Goal: Transaction & Acquisition: Obtain resource

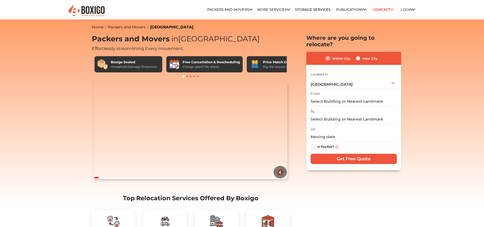
click at [334, 97] on input "text" at bounding box center [354, 101] width 86 height 9
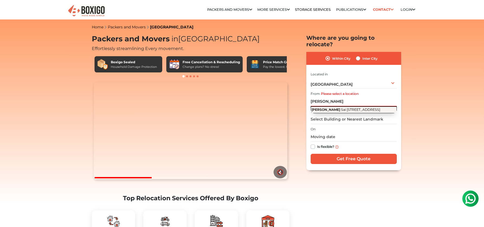
click at [348, 108] on span "Sai [STREET_ADDRESS]" at bounding box center [360, 110] width 39 height 4
type input "[PERSON_NAME][GEOGRAPHIC_DATA], [GEOGRAPHIC_DATA], [GEOGRAPHIC_DATA], [GEOGRAPH…"
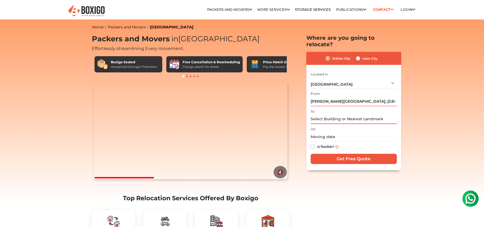
click at [337, 115] on input "text" at bounding box center [354, 119] width 86 height 9
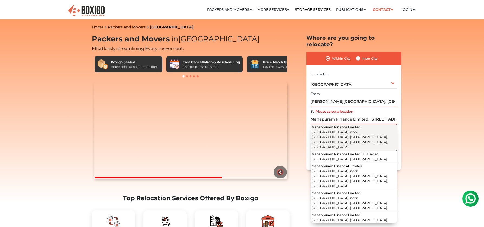
click at [338, 130] on span "[GEOGRAPHIC_DATA], opp. [GEOGRAPHIC_DATA], [GEOGRAPHIC_DATA], [GEOGRAPHIC_DATA]…" at bounding box center [349, 139] width 77 height 19
type input "Manappuram Finance Limited, [GEOGRAPHIC_DATA], opp. [GEOGRAPHIC_DATA], [GEOGRAP…"
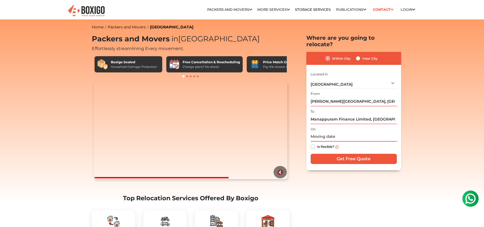
click at [337, 133] on input "text" at bounding box center [354, 136] width 86 height 9
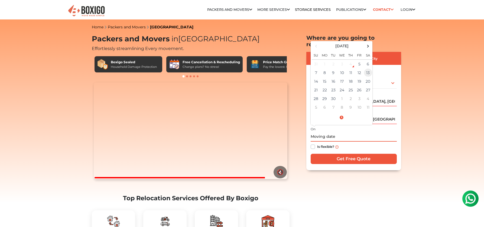
click at [364, 69] on td "13" at bounding box center [368, 73] width 9 height 9
type input "[DATE] 12:00 AM"
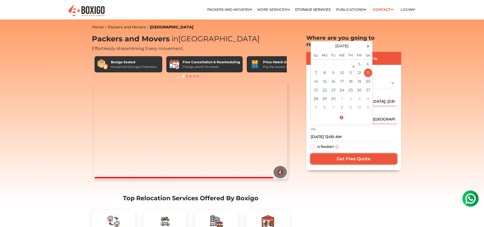
click at [345, 154] on input "Get Free Quote" at bounding box center [354, 159] width 86 height 10
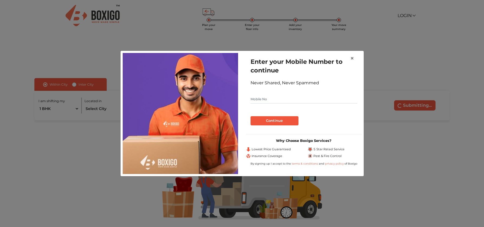
click at [304, 97] on input "text" at bounding box center [303, 99] width 107 height 9
click at [303, 99] on input "text" at bounding box center [303, 99] width 107 height 9
type input "7593946149"
click at [284, 119] on button "Continue" at bounding box center [274, 120] width 48 height 9
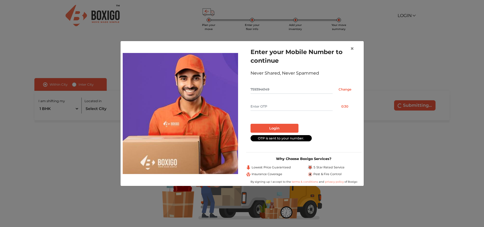
click at [279, 109] on input "text" at bounding box center [291, 106] width 82 height 9
type input "2325"
click at [283, 130] on button "Login" at bounding box center [274, 128] width 48 height 9
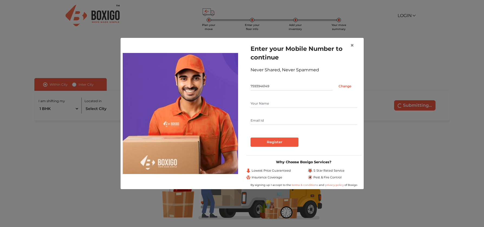
click at [307, 106] on input "text" at bounding box center [303, 103] width 107 height 9
type input "Keerthana Pai"
click at [291, 120] on input "text" at bounding box center [303, 120] width 107 height 9
type input "keerthanapai21@gmail.com"
click at [288, 145] on input "Register" at bounding box center [274, 142] width 48 height 9
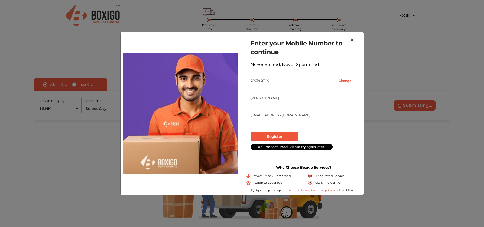
click at [351, 41] on span "×" at bounding box center [352, 40] width 4 height 8
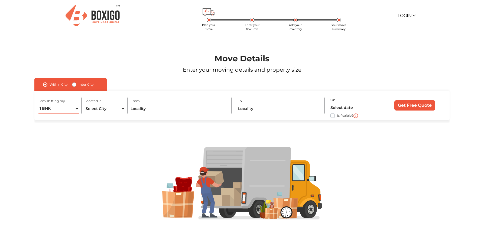
click at [63, 111] on select "1 BHK 2 BHK 3 BHK 3 + BHK FEW ITEMS" at bounding box center [58, 108] width 40 height 9
click at [116, 111] on select "Select City Bangalore Bengaluru Bhopal Bhubaneswar Chennai Coimbatore Cuttack D…" at bounding box center [104, 108] width 40 height 9
select select "[GEOGRAPHIC_DATA]"
click at [84, 104] on select "Select City Bangalore Bengaluru Bhopal Bhubaneswar Chennai Coimbatore Cuttack D…" at bounding box center [104, 108] width 40 height 9
click at [139, 107] on input "text" at bounding box center [178, 108] width 95 height 9
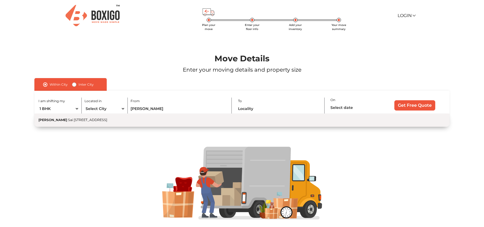
click at [107, 121] on span "Sai [STREET_ADDRESS]" at bounding box center [87, 120] width 39 height 4
type input "[PERSON_NAME][GEOGRAPHIC_DATA], [GEOGRAPHIC_DATA], [GEOGRAPHIC_DATA], [GEOGRAPH…"
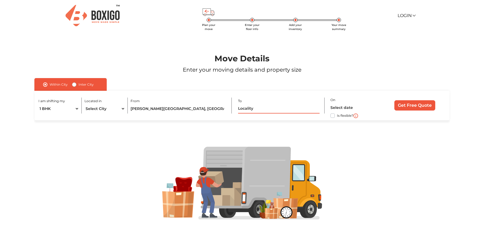
click at [250, 109] on input "text" at bounding box center [278, 108] width 81 height 9
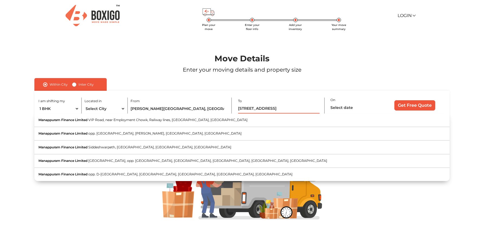
scroll to position [0, 47]
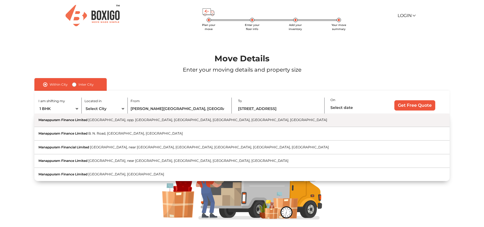
click at [175, 126] on button "Manappuram Finance Limited Main Road, opp. Salam Hotel, Sector 3, Mangammanapal…" at bounding box center [241, 121] width 415 height 14
type input "Manappuram Finance Limited, [GEOGRAPHIC_DATA], opp. [GEOGRAPHIC_DATA], [GEOGRAP…"
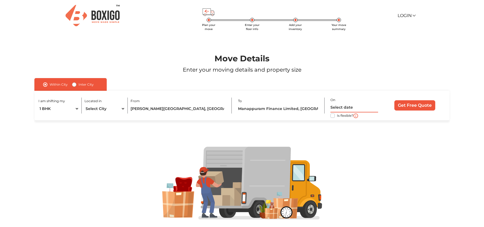
click at [347, 110] on input "text" at bounding box center [354, 107] width 48 height 9
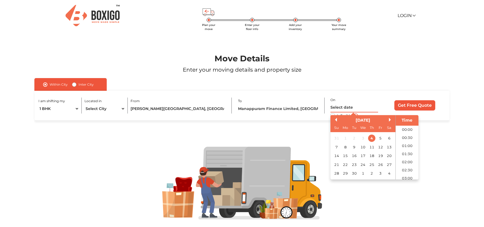
scroll to position [229, 0]
click at [390, 148] on div "13" at bounding box center [389, 147] width 7 height 7
click at [409, 168] on li "07:00" at bounding box center [407, 168] width 23 height 8
type input "13/09/2025 7:00 AM"
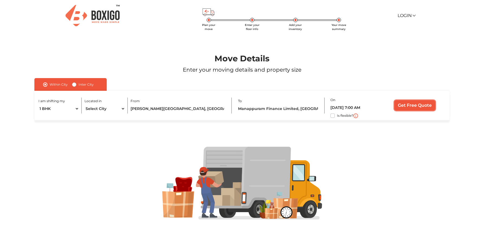
click at [418, 103] on input "Get Free Quote" at bounding box center [414, 105] width 41 height 10
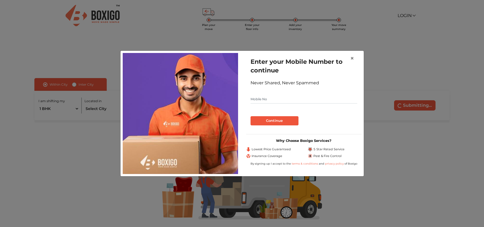
click at [264, 95] on input "text" at bounding box center [303, 99] width 107 height 9
click at [261, 100] on input "text" at bounding box center [303, 99] width 107 height 9
type input "7593946149"
click at [267, 121] on button "Continue" at bounding box center [274, 120] width 48 height 9
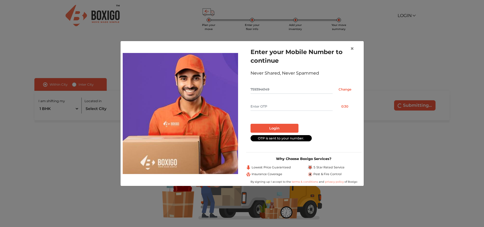
click at [265, 110] on input "text" at bounding box center [291, 106] width 82 height 9
type input "1587"
click at [267, 127] on button "Login" at bounding box center [274, 128] width 48 height 9
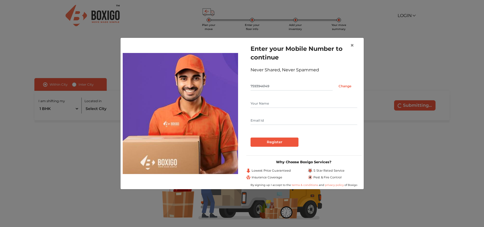
click at [290, 106] on input "text" at bounding box center [303, 103] width 107 height 9
type input "Keerthana"
click at [264, 120] on input "text" at bounding box center [303, 120] width 107 height 9
type input "keerthanapai21@gmail.com"
click at [250, 138] on input "Register" at bounding box center [274, 142] width 48 height 9
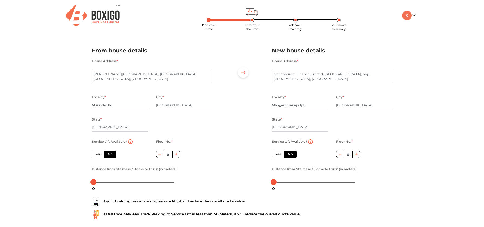
click at [112, 155] on label "No" at bounding box center [110, 155] width 12 height 8
click at [111, 155] on input "No" at bounding box center [110, 154] width 4 height 4
radio input "true"
click at [177, 156] on icon "button" at bounding box center [176, 154] width 3 height 3
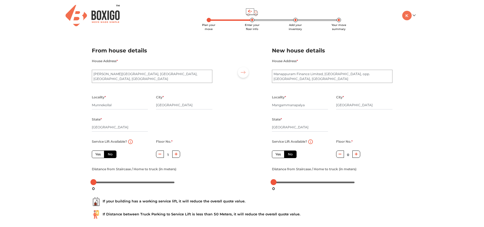
type input "2"
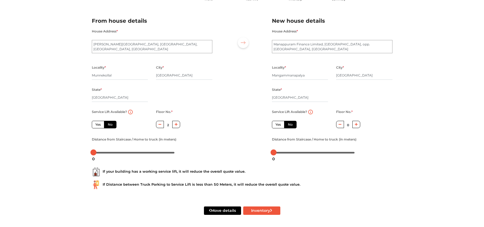
scroll to position [31, 0]
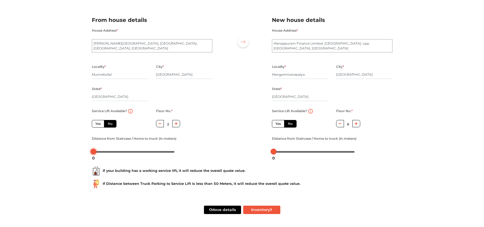
drag, startPoint x: 95, startPoint y: 152, endPoint x: 78, endPoint y: 152, distance: 16.8
click at [78, 152] on div "Plan your move Enter your floor info Add your inventory Your move summary My Mo…" at bounding box center [242, 98] width 484 height 258
drag, startPoint x: 93, startPoint y: 151, endPoint x: 208, endPoint y: 144, distance: 115.0
click at [208, 144] on div "Distance from Staircase / Home to truck (in meters)" at bounding box center [152, 145] width 120 height 21
click at [165, 153] on body "Plan your move Enter your floor info Add your inventory Your move summary My Mo…" at bounding box center [242, 82] width 484 height 227
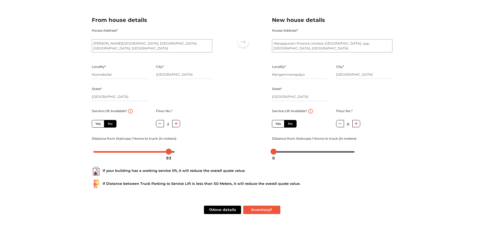
drag, startPoint x: 169, startPoint y: 152, endPoint x: 200, endPoint y: 149, distance: 30.7
click at [200, 149] on div at bounding box center [152, 152] width 120 height 9
drag, startPoint x: 166, startPoint y: 152, endPoint x: 106, endPoint y: 151, distance: 59.6
click at [106, 151] on div at bounding box center [109, 152] width 6 height 6
click at [192, 130] on div "Service Lift Available? Yes No Floor No. * 2 Distance from Staircase / Home to …" at bounding box center [152, 132] width 129 height 48
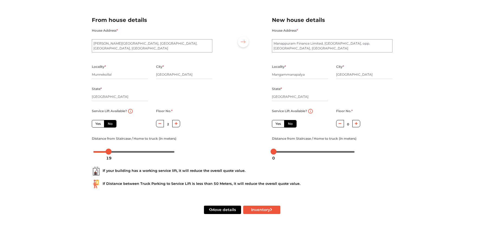
click at [358, 120] on button "button" at bounding box center [356, 123] width 8 height 7
type input "1"
drag, startPoint x: 274, startPoint y: 151, endPoint x: 290, endPoint y: 148, distance: 16.2
click at [290, 148] on div at bounding box center [314, 152] width 84 height 9
click at [228, 149] on div at bounding box center [241, 83] width 51 height 149
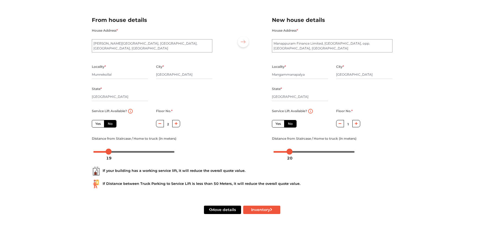
click at [278, 215] on div "Move details Inventory" at bounding box center [242, 210] width 309 height 34
click at [273, 211] on button "Inventory" at bounding box center [261, 210] width 37 height 8
radio input "true"
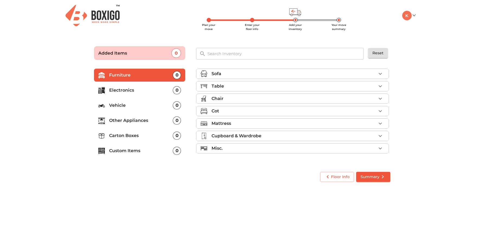
click at [240, 74] on div "Sofa" at bounding box center [293, 74] width 165 height 6
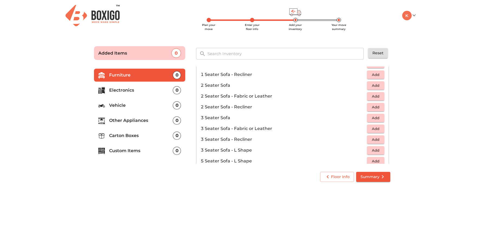
scroll to position [37, 0]
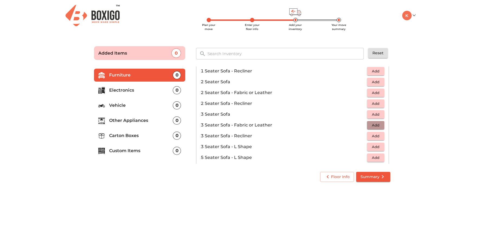
click at [377, 127] on span "Add" at bounding box center [376, 125] width 12 height 6
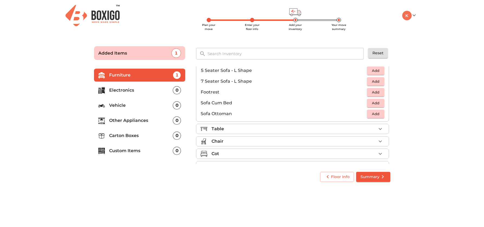
scroll to position [125, 0]
click at [305, 133] on li "Table" at bounding box center [292, 129] width 192 height 10
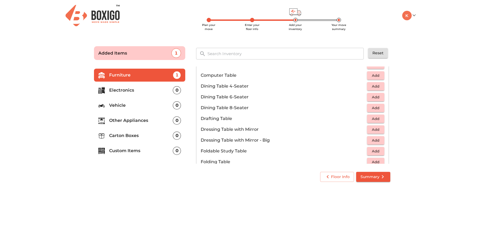
scroll to position [96, 0]
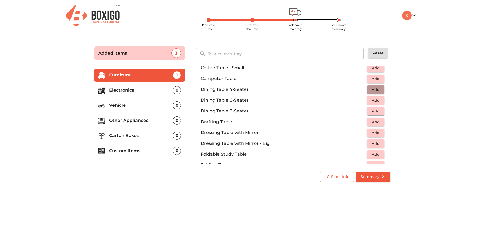
click at [378, 92] on span "Add" at bounding box center [376, 90] width 12 height 6
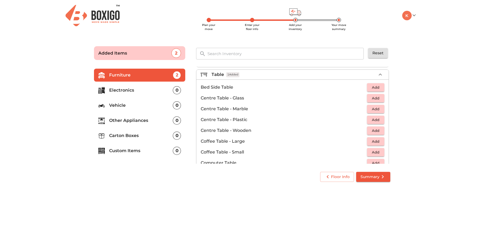
scroll to position [13, 0]
click at [376, 128] on span "Add" at bounding box center [376, 129] width 12 height 6
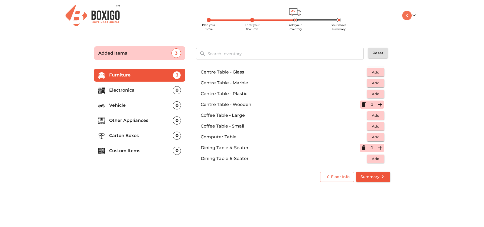
scroll to position [37, 0]
click at [365, 105] on icon "button" at bounding box center [364, 105] width 4 height 5
click at [377, 126] on span "Add" at bounding box center [376, 127] width 12 height 6
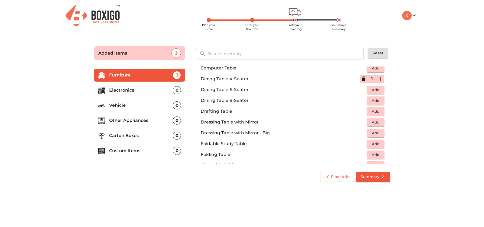
scroll to position [108, 0]
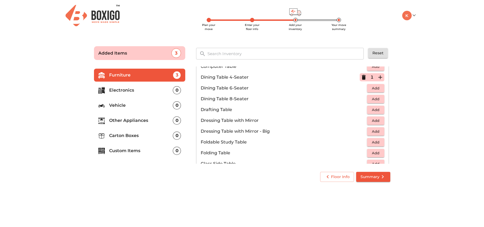
click at [376, 143] on span "Add" at bounding box center [376, 142] width 12 height 6
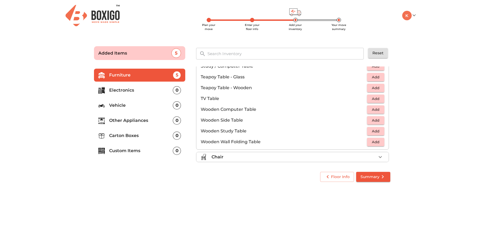
scroll to position [331, 0]
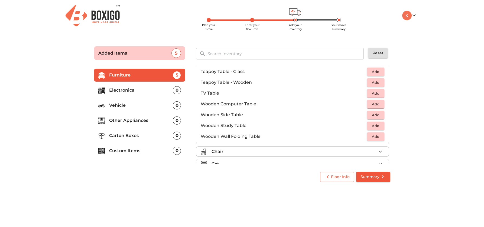
click at [374, 148] on li "Chair" at bounding box center [292, 152] width 192 height 10
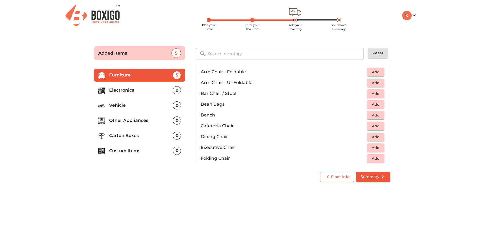
scroll to position [40, 0]
click at [380, 136] on span "Add" at bounding box center [376, 137] width 12 height 6
click at [380, 136] on icon "button" at bounding box center [380, 136] width 6 height 6
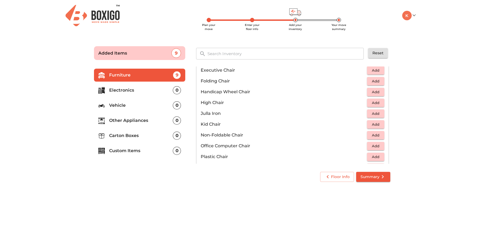
scroll to position [118, 0]
click at [378, 133] on span "Add" at bounding box center [376, 135] width 12 height 6
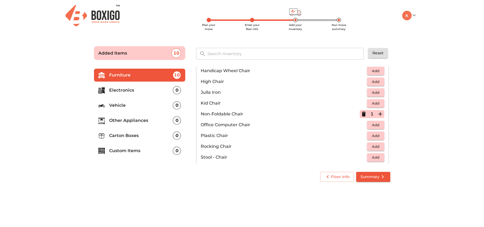
scroll to position [139, 0]
click at [366, 112] on icon "button" at bounding box center [363, 113] width 6 height 6
click at [378, 137] on span "Add" at bounding box center [376, 135] width 12 height 6
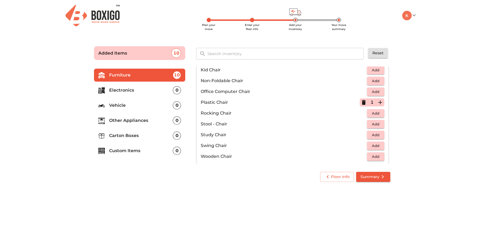
scroll to position [177, 0]
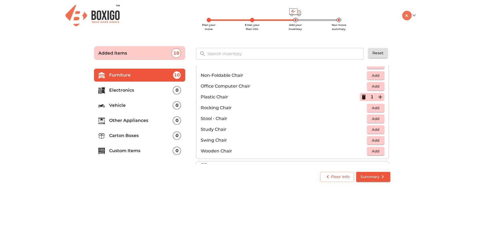
click at [375, 118] on span "Add" at bounding box center [376, 119] width 12 height 6
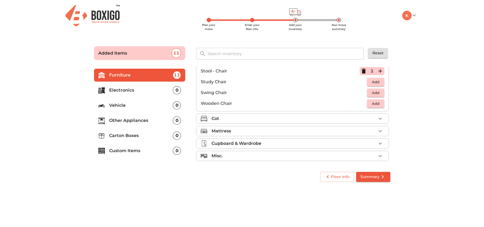
click at [375, 118] on div "Cot" at bounding box center [293, 119] width 165 height 6
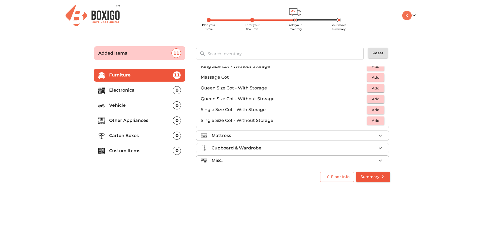
click at [359, 134] on div "Mattress" at bounding box center [293, 136] width 165 height 6
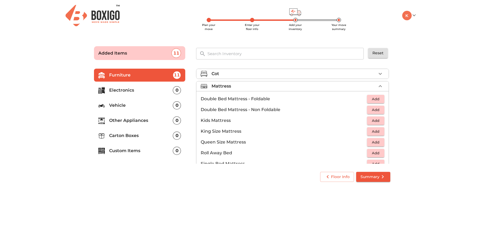
scroll to position [38, 0]
click at [380, 96] on span "Add" at bounding box center [376, 98] width 12 height 6
click at [365, 98] on icon "button" at bounding box center [364, 98] width 4 height 5
click at [375, 106] on span "Add" at bounding box center [376, 109] width 12 height 6
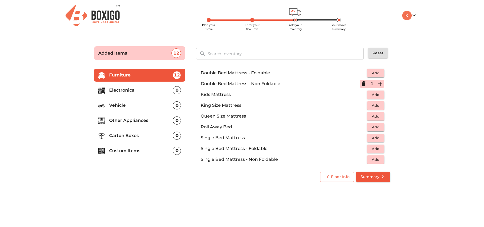
scroll to position [64, 0]
click at [375, 137] on span "Add" at bounding box center [376, 137] width 12 height 6
click at [376, 148] on span "Add" at bounding box center [376, 148] width 12 height 6
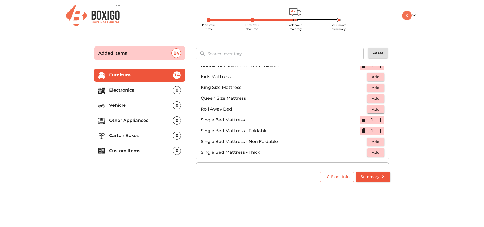
scroll to position [83, 0]
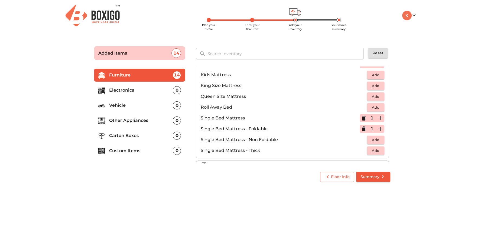
click at [362, 116] on icon "button" at bounding box center [363, 118] width 6 height 6
click at [372, 138] on span "Add" at bounding box center [376, 140] width 12 height 6
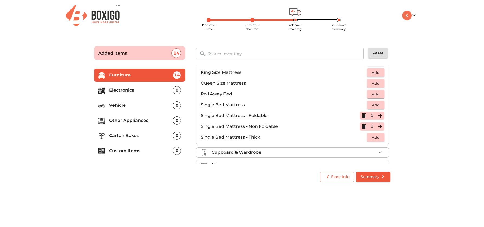
scroll to position [97, 0]
click at [365, 125] on icon "button" at bounding box center [364, 125] width 4 height 5
click at [373, 133] on span "Add" at bounding box center [376, 136] width 12 height 6
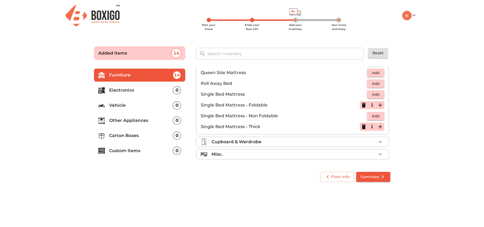
click at [372, 135] on div "Mattress 3 Added Double Bed Mattress - Foldable Add Double Bed Mattress - Non F…" at bounding box center [292, 73] width 193 height 123
click at [372, 138] on li "Cupboard & Wardrobe" at bounding box center [292, 142] width 192 height 10
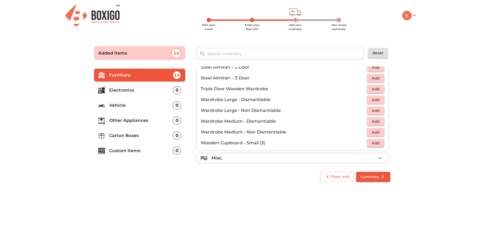
scroll to position [183, 0]
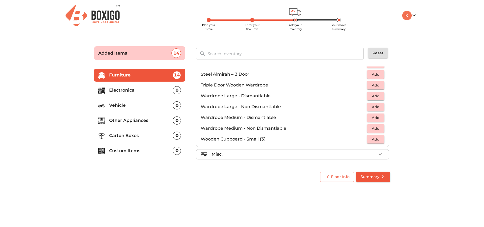
click at [291, 152] on div "Misc." at bounding box center [293, 154] width 165 height 6
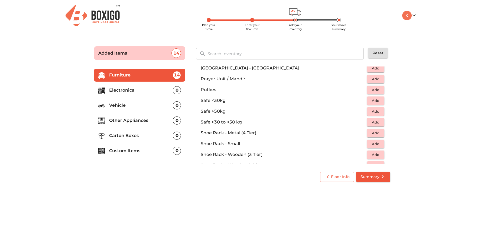
scroll to position [235, 0]
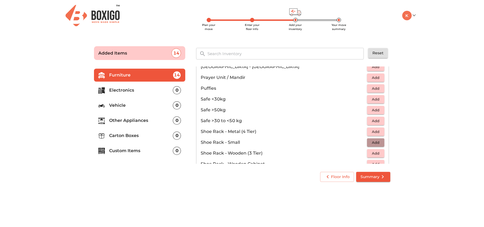
click at [371, 141] on span "Add" at bounding box center [376, 143] width 12 height 6
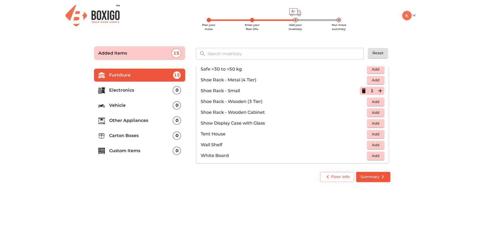
scroll to position [291, 0]
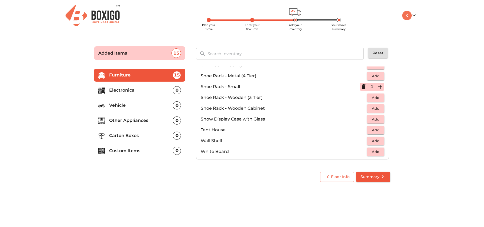
click at [136, 91] on p "Electronics" at bounding box center [141, 90] width 64 height 6
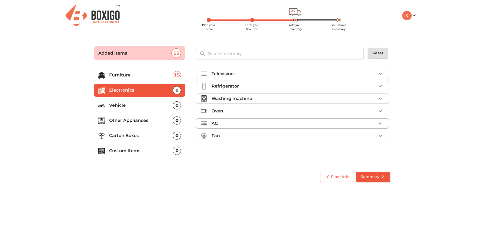
scroll to position [0, 0]
click at [218, 73] on p "Television" at bounding box center [222, 74] width 22 height 6
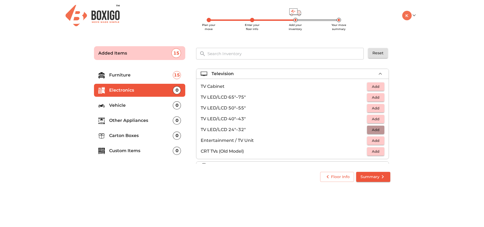
click at [375, 132] on span "Add" at bounding box center [376, 130] width 12 height 6
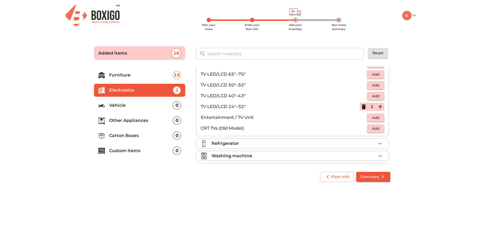
scroll to position [24, 0]
click at [367, 138] on div "Refrigerator" at bounding box center [292, 143] width 193 height 10
click at [367, 141] on div "Refrigerator" at bounding box center [293, 142] width 165 height 6
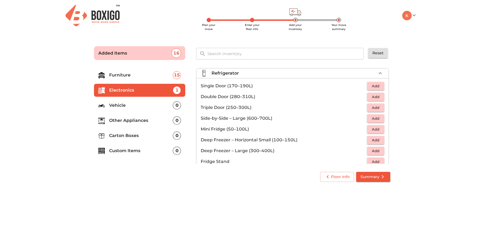
scroll to position [15, 0]
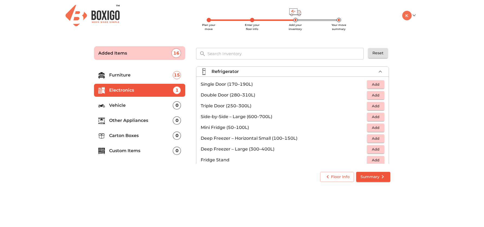
click at [377, 150] on span "Add" at bounding box center [376, 149] width 12 height 6
click at [365, 148] on icon "button" at bounding box center [363, 149] width 6 height 6
click at [381, 85] on span "Add" at bounding box center [376, 84] width 12 height 6
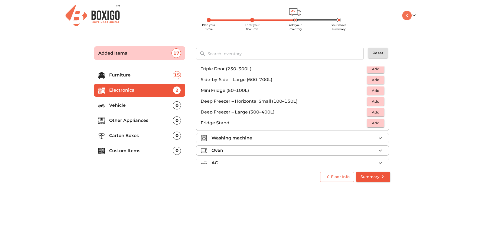
scroll to position [52, 0]
click at [334, 137] on div "Washing machine" at bounding box center [293, 138] width 165 height 6
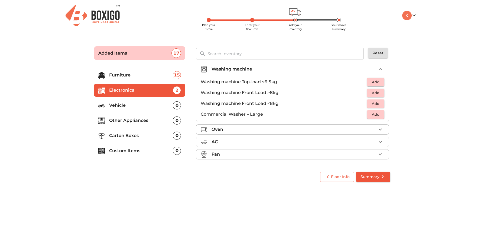
scroll to position [26, 0]
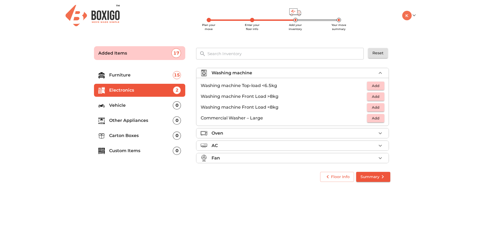
click at [373, 88] on span "Add" at bounding box center [376, 86] width 12 height 6
click at [315, 134] on div "Oven" at bounding box center [293, 133] width 165 height 6
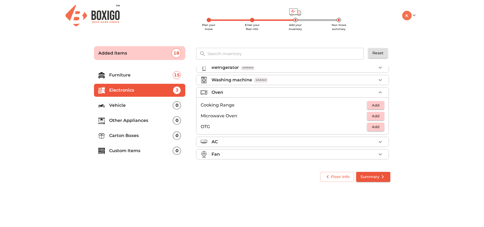
scroll to position [19, 0]
click at [336, 143] on div "AC" at bounding box center [293, 142] width 165 height 6
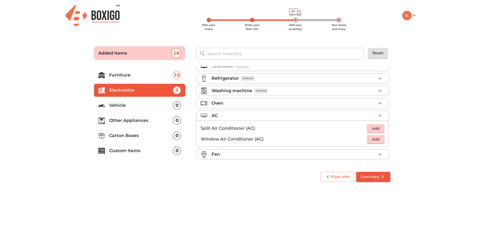
scroll to position [8, 0]
click at [376, 128] on span "Add" at bounding box center [376, 129] width 12 height 6
click at [310, 155] on div "Fan" at bounding box center [293, 154] width 165 height 6
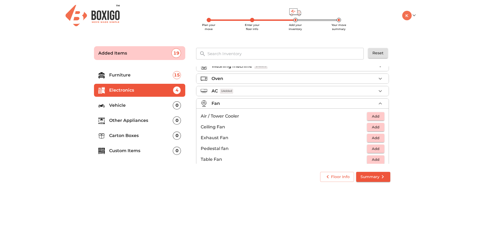
scroll to position [40, 0]
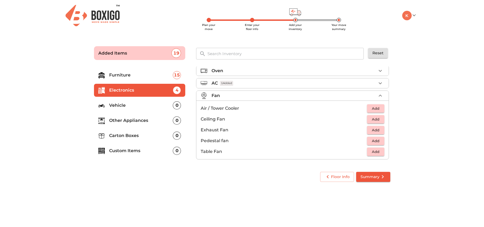
click at [233, 75] on li "Oven" at bounding box center [292, 71] width 192 height 10
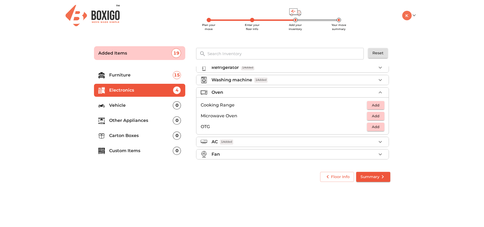
scroll to position [19, 0]
click at [374, 106] on span "Add" at bounding box center [376, 105] width 12 height 6
click at [122, 108] on p "Vehicle" at bounding box center [141, 105] width 64 height 6
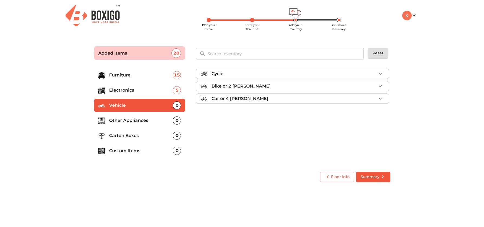
click at [142, 126] on li "Other Appliances 0" at bounding box center [140, 120] width 92 height 13
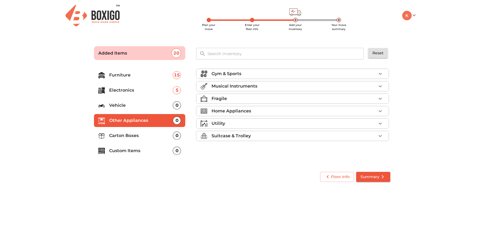
click at [224, 77] on li "Gym & Sports" at bounding box center [292, 74] width 192 height 10
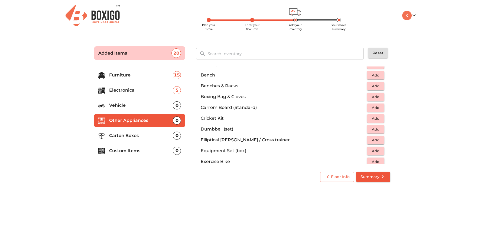
scroll to position [23, 0]
click at [377, 128] on span "Add" at bounding box center [376, 129] width 12 height 6
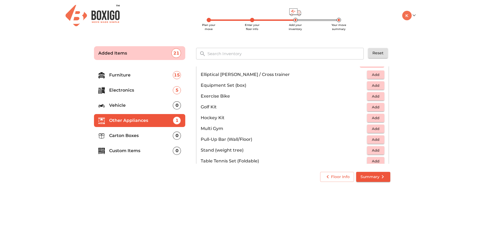
scroll to position [89, 0]
click at [375, 137] on span "Add" at bounding box center [376, 139] width 12 height 6
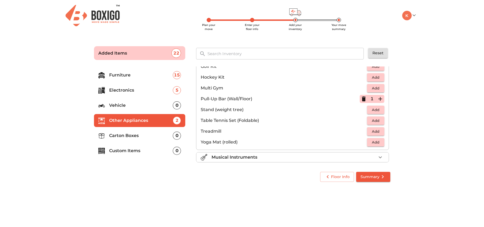
scroll to position [137, 0]
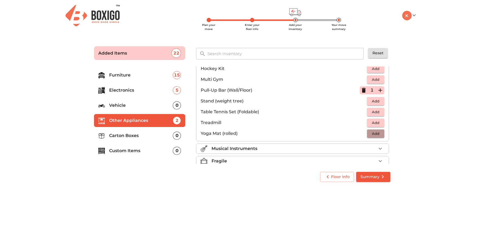
click at [383, 133] on button "Add" at bounding box center [375, 134] width 17 height 8
click at [371, 145] on li "Musical Instruments" at bounding box center [292, 149] width 192 height 10
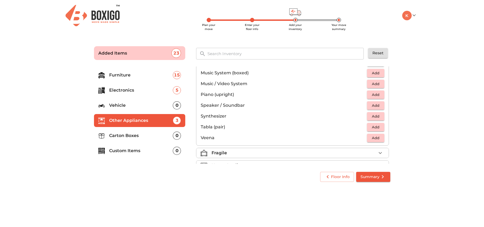
scroll to position [158, 0]
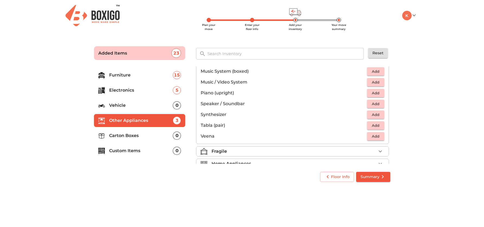
click at [370, 150] on div "Fragile" at bounding box center [293, 151] width 165 height 6
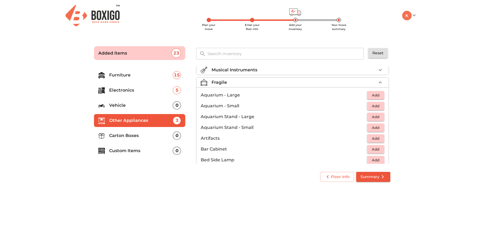
scroll to position [17, 0]
click at [374, 106] on span "Add" at bounding box center [376, 106] width 12 height 6
click at [373, 129] on span "Add" at bounding box center [376, 128] width 12 height 6
click at [365, 127] on icon "button" at bounding box center [364, 127] width 4 height 5
click at [364, 106] on icon "button" at bounding box center [364, 105] width 4 height 5
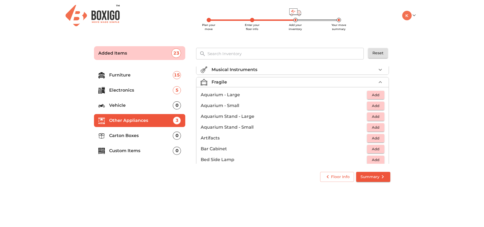
click at [375, 95] on span "Add" at bounding box center [376, 95] width 12 height 6
click at [374, 118] on span "Add" at bounding box center [376, 117] width 12 height 6
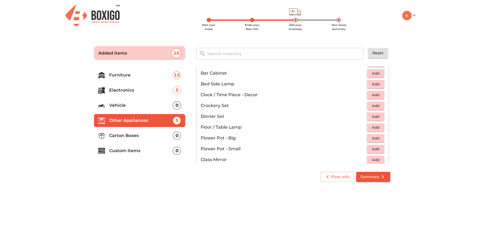
scroll to position [93, 0]
click at [376, 104] on span "Add" at bounding box center [376, 105] width 12 height 6
click at [376, 113] on span "Add" at bounding box center [376, 116] width 12 height 6
click at [373, 137] on span "Add" at bounding box center [376, 138] width 12 height 6
click at [373, 137] on p "1" at bounding box center [371, 138] width 3 height 6
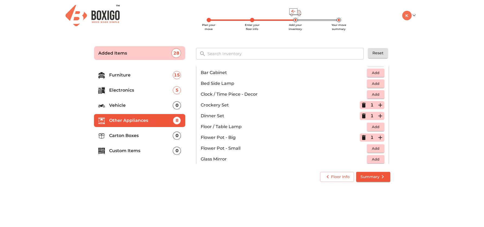
click at [378, 137] on icon "button" at bounding box center [380, 138] width 6 height 6
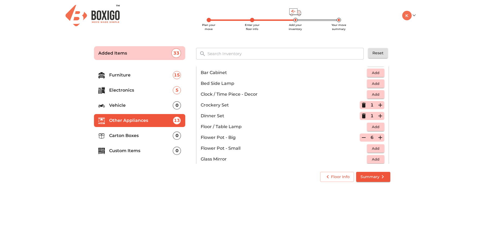
click at [346, 127] on p "Floor / Table Lamp" at bounding box center [284, 127] width 166 height 6
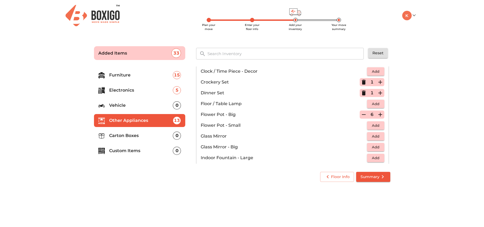
scroll to position [118, 0]
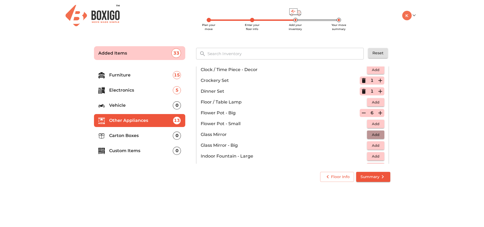
click at [377, 133] on span "Add" at bounding box center [376, 135] width 12 height 6
click at [365, 133] on icon "button" at bounding box center [364, 134] width 4 height 5
click at [373, 143] on span "Add" at bounding box center [376, 146] width 12 height 6
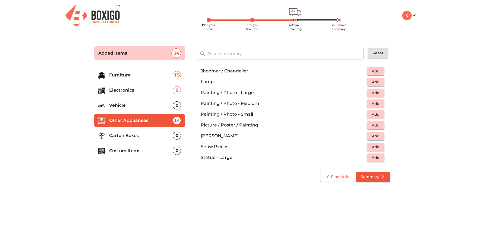
scroll to position [226, 0]
click at [375, 136] on span "Add" at bounding box center [376, 135] width 12 height 6
click at [375, 147] on span "Add" at bounding box center [376, 146] width 12 height 6
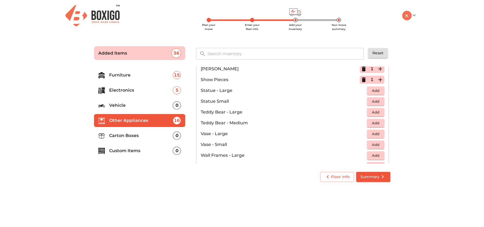
scroll to position [292, 0]
click at [376, 142] on span "Add" at bounding box center [376, 145] width 12 height 6
click at [380, 144] on icon "button" at bounding box center [380, 144] width 6 height 6
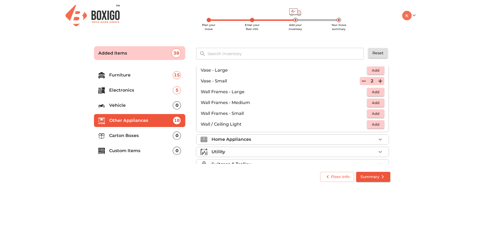
scroll to position [356, 0]
click at [374, 139] on div "Home Appliances" at bounding box center [293, 139] width 165 height 6
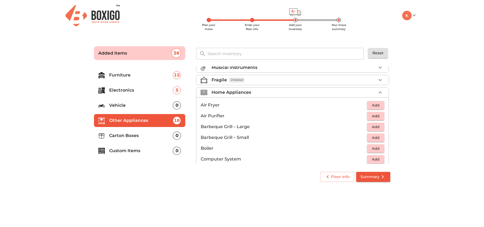
scroll to position [17, 0]
click at [379, 106] on span "Add" at bounding box center [376, 107] width 12 height 6
click at [374, 137] on span "Add" at bounding box center [376, 139] width 12 height 6
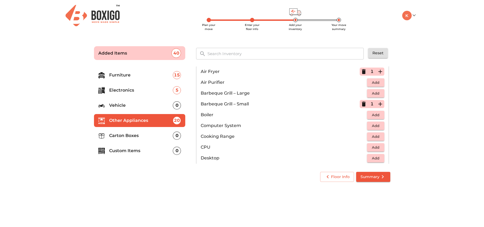
scroll to position [53, 0]
click at [373, 136] on span "Add" at bounding box center [376, 136] width 12 height 6
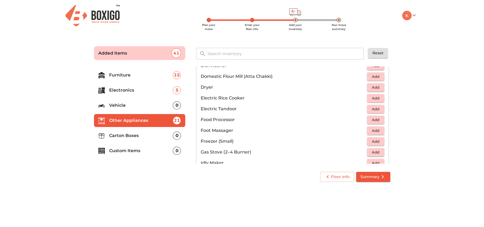
scroll to position [158, 0]
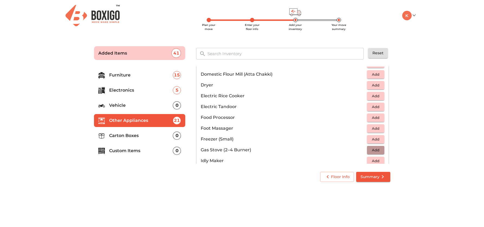
click at [374, 152] on span "Add" at bounding box center [376, 150] width 12 height 6
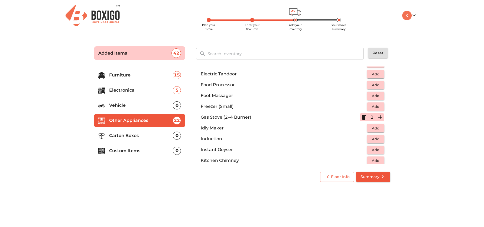
scroll to position [192, 0]
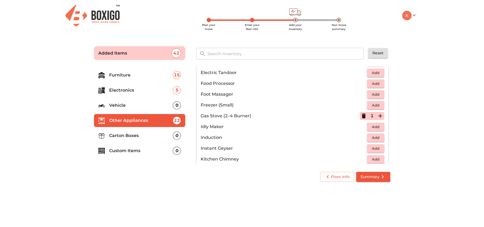
click at [374, 128] on span "Add" at bounding box center [376, 127] width 12 height 6
click at [374, 136] on span "Add" at bounding box center [376, 138] width 12 height 6
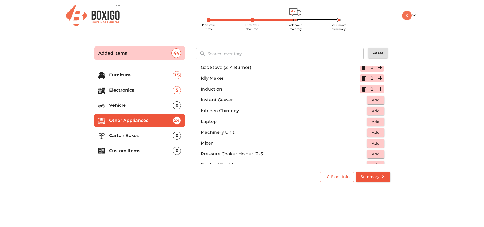
scroll to position [241, 0]
click at [373, 144] on span "Add" at bounding box center [376, 143] width 12 height 6
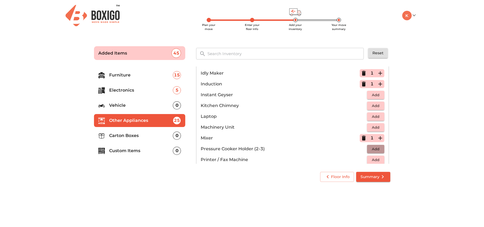
click at [373, 149] on span "Add" at bounding box center [376, 149] width 12 height 6
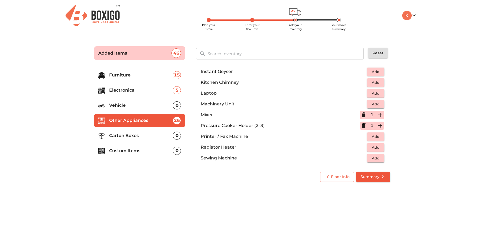
scroll to position [270, 0]
click at [381, 157] on span "Add" at bounding box center [376, 158] width 12 height 6
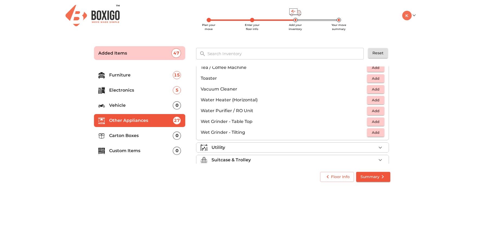
scroll to position [372, 0]
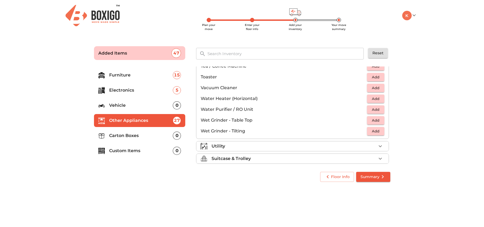
click at [374, 144] on div "Utility" at bounding box center [293, 146] width 165 height 6
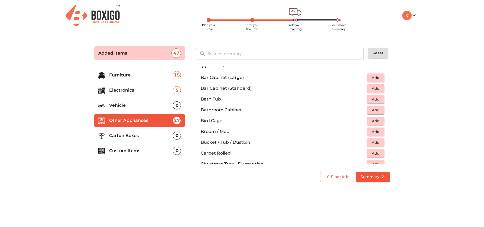
scroll to position [59, 0]
click at [377, 132] on span "Add" at bounding box center [376, 132] width 12 height 6
click at [377, 140] on span "Add" at bounding box center [376, 143] width 12 height 6
click at [379, 142] on icon "button" at bounding box center [380, 142] width 6 height 6
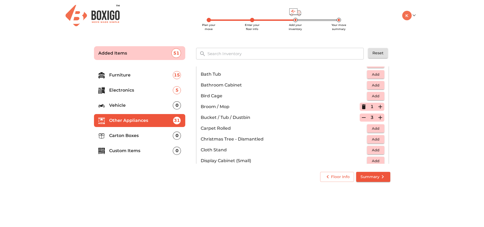
scroll to position [85, 0]
click at [379, 139] on span "Add" at bounding box center [376, 138] width 12 height 6
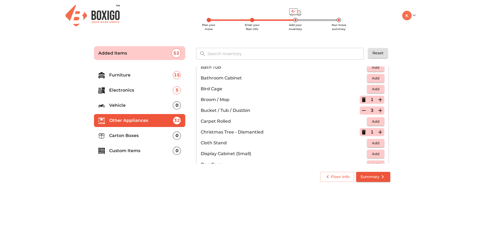
scroll to position [93, 0]
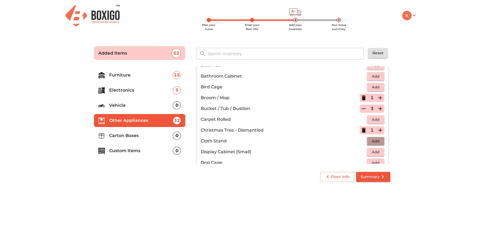
click at [378, 139] on span "Add" at bounding box center [376, 141] width 12 height 6
click at [380, 140] on icon "button" at bounding box center [380, 141] width 4 height 4
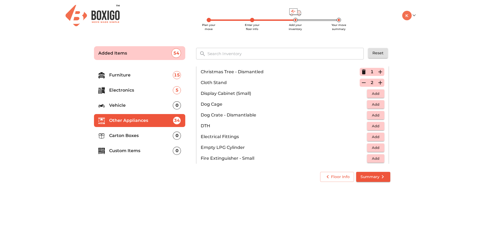
scroll to position [152, 0]
click at [377, 147] on span "Add" at bounding box center [376, 147] width 12 height 6
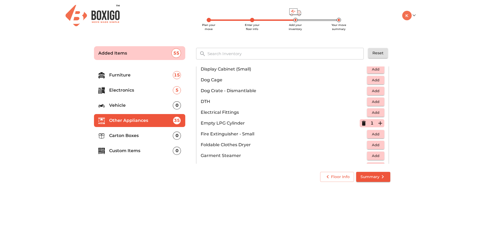
scroll to position [177, 0]
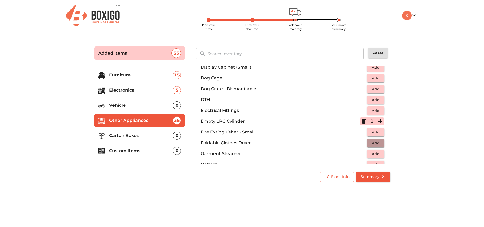
click at [374, 143] on span "Add" at bounding box center [376, 143] width 12 height 6
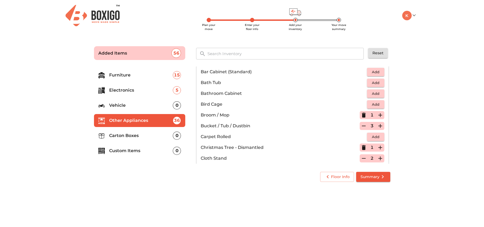
scroll to position [74, 0]
click at [364, 161] on icon "button" at bounding box center [363, 159] width 6 height 6
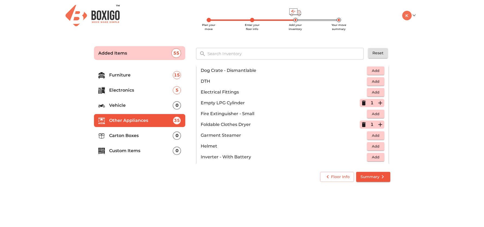
scroll to position [205, 0]
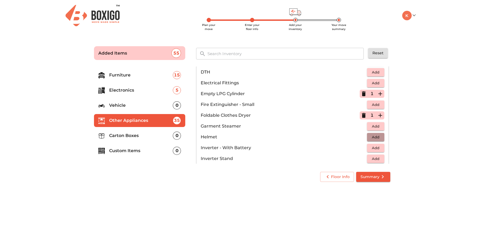
click at [374, 138] on span "Add" at bounding box center [376, 137] width 12 height 6
click at [379, 138] on icon "button" at bounding box center [380, 137] width 6 height 6
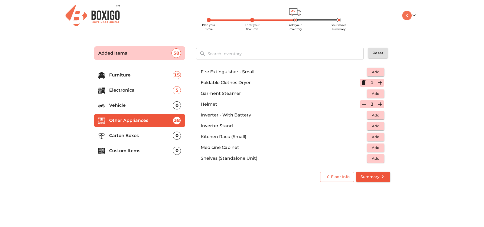
scroll to position [242, 0]
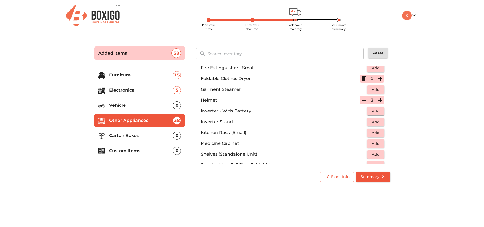
click at [375, 133] on span "Add" at bounding box center [376, 133] width 12 height 6
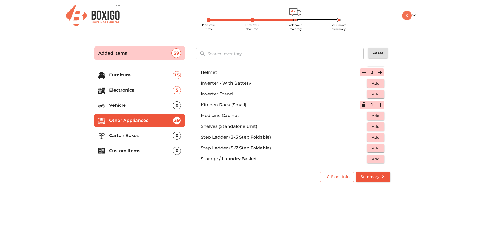
scroll to position [270, 0]
click at [374, 176] on span "Summary" at bounding box center [372, 177] width 25 height 7
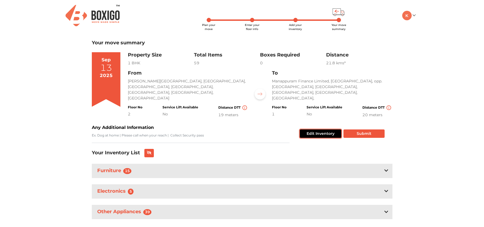
click at [314, 130] on button "Edit Inventory" at bounding box center [320, 134] width 41 height 8
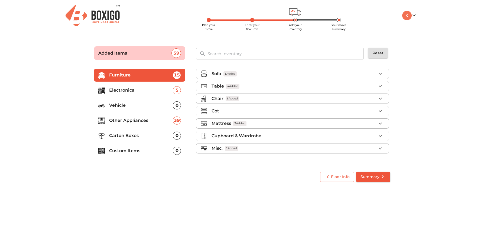
click at [145, 120] on p "Other Appliances" at bounding box center [141, 121] width 64 height 6
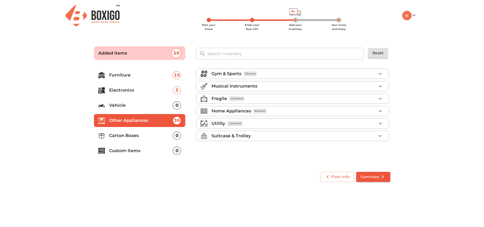
click at [254, 122] on div "Utility 12 Added" at bounding box center [293, 123] width 165 height 6
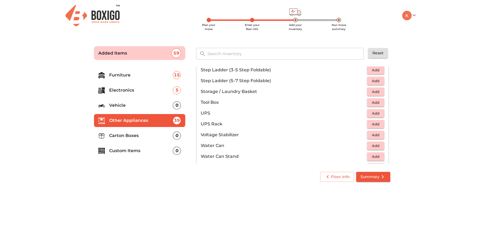
scroll to position [338, 0]
click at [372, 91] on span "Add" at bounding box center [376, 91] width 12 height 6
click at [378, 91] on icon "button" at bounding box center [380, 91] width 6 height 6
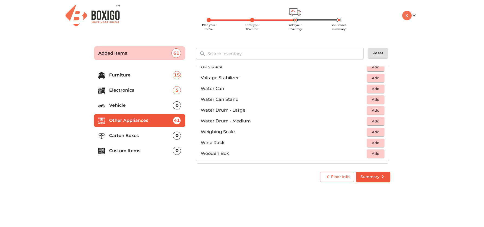
scroll to position [395, 0]
click at [375, 133] on span "Add" at bounding box center [376, 132] width 12 height 6
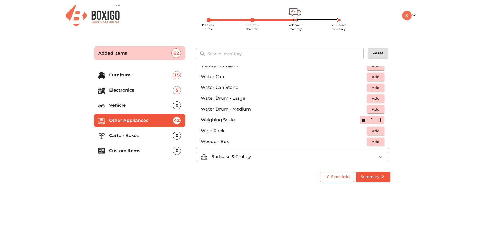
scroll to position [409, 0]
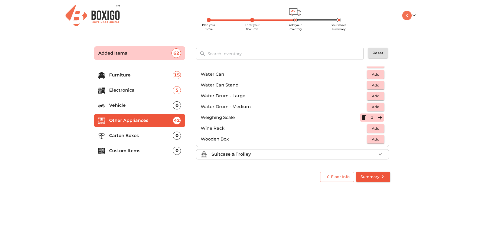
click at [351, 154] on div "Suitcase & Trolley" at bounding box center [293, 154] width 165 height 6
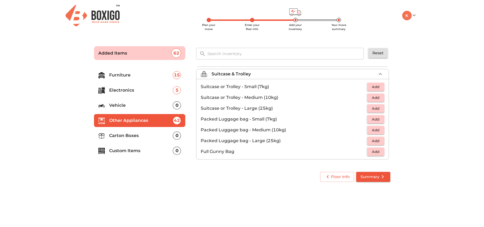
scroll to position [62, 0]
click at [376, 100] on span "Add" at bounding box center [376, 98] width 12 height 6
click at [379, 97] on icon "button" at bounding box center [380, 97] width 6 height 6
click at [378, 107] on span "Add" at bounding box center [376, 109] width 12 height 6
click at [363, 97] on icon "button" at bounding box center [363, 97] width 6 height 6
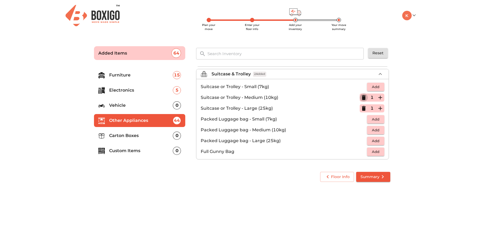
click at [363, 97] on icon "button" at bounding box center [364, 97] width 4 height 5
click at [363, 107] on icon "button" at bounding box center [364, 108] width 4 height 5
click at [377, 121] on span "Add" at bounding box center [376, 119] width 12 height 6
click at [375, 130] on span "Add" at bounding box center [376, 130] width 12 height 6
click at [378, 130] on icon "button" at bounding box center [380, 130] width 6 height 6
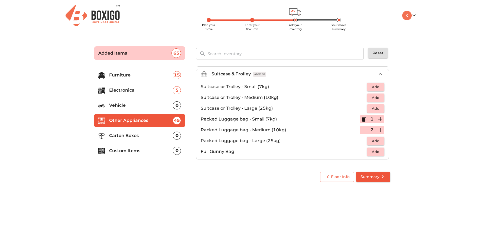
click at [380, 176] on icon "submit" at bounding box center [382, 177] width 6 height 6
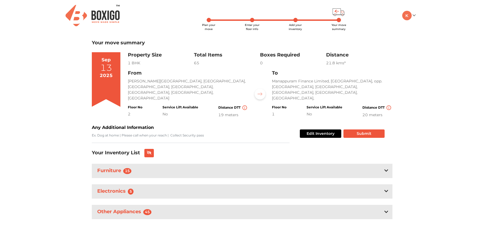
scroll to position [5, 0]
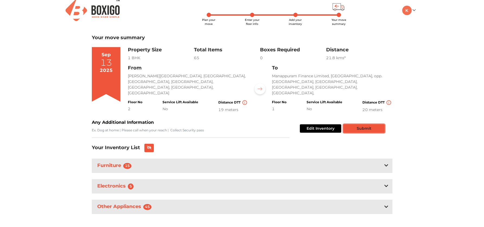
click at [355, 125] on button "Submit" at bounding box center [363, 129] width 41 height 8
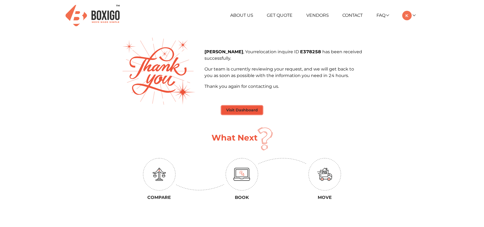
click at [240, 110] on button "Visit Dashboard" at bounding box center [241, 110] width 41 height 8
